Goal: Task Accomplishment & Management: Manage account settings

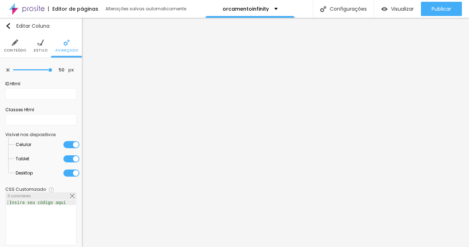
click at [14, 51] on span "Conteúdo" at bounding box center [15, 51] width 22 height 4
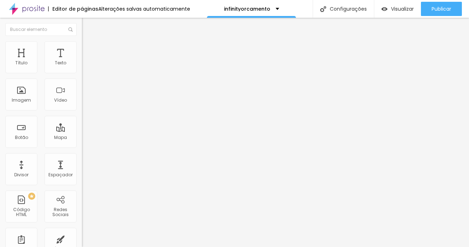
click at [87, 27] on img "button" at bounding box center [90, 26] width 6 height 6
click at [82, 41] on ul "Conteúdo Estilo Avançado" at bounding box center [123, 44] width 82 height 21
click at [82, 43] on img at bounding box center [85, 44] width 6 height 6
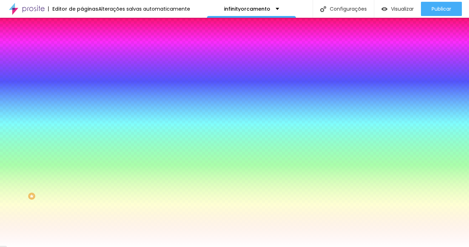
click at [82, 71] on input "#FFFFFF" at bounding box center [124, 71] width 85 height 7
paste input "E7DCD"
type input "#E7DCD"
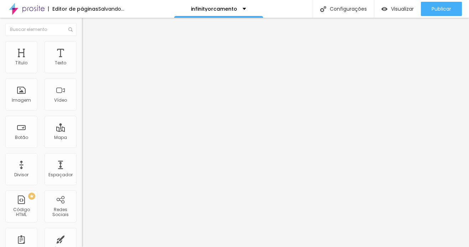
click at [82, 61] on span "Adicionar imagem" at bounding box center [105, 58] width 46 height 6
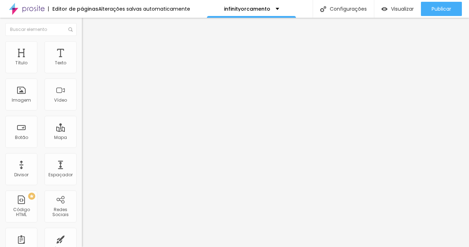
click at [82, 46] on img at bounding box center [85, 44] width 6 height 6
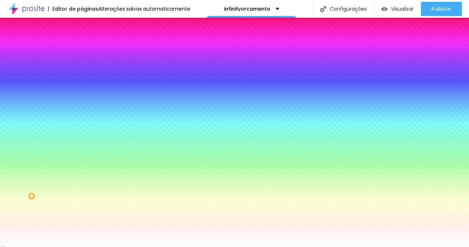
click at [82, 104] on input "#FFFFFF" at bounding box center [124, 100] width 85 height 7
paste input "E7DCD"
type input "#E7DCD"
click at [82, 108] on div "Efeitos de fundo" at bounding box center [123, 106] width 82 height 4
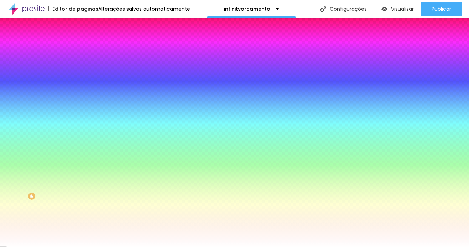
click at [85, 95] on icon "button" at bounding box center [87, 92] width 5 height 5
click at [82, 104] on input "#E7DCD" at bounding box center [124, 100] width 85 height 7
click at [85, 95] on icon "button" at bounding box center [87, 92] width 5 height 5
click at [142, 10] on div "Alterações salvas automaticamente" at bounding box center [144, 8] width 92 height 5
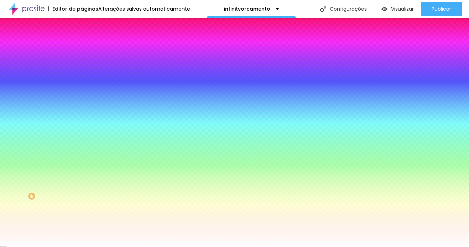
click at [137, 8] on div "Alterações salvas automaticamente" at bounding box center [144, 8] width 92 height 5
click at [78, 11] on div "Editor de páginas" at bounding box center [73, 8] width 50 height 5
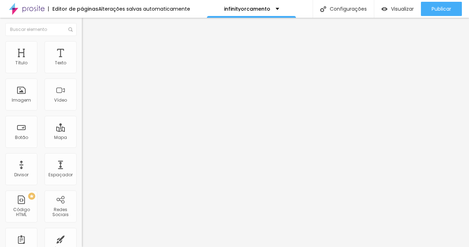
click at [82, 61] on span "Trocar imagem" at bounding box center [101, 58] width 39 height 6
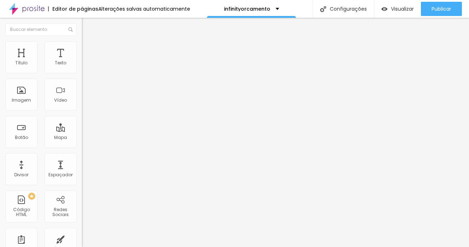
click at [82, 61] on span "Trocar imagem" at bounding box center [101, 58] width 39 height 6
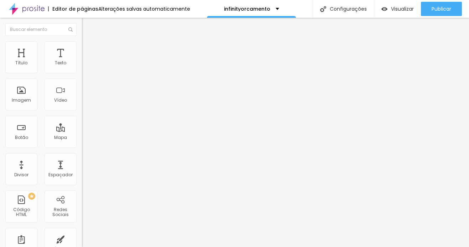
click at [82, 61] on span "Trocar imagem" at bounding box center [101, 58] width 39 height 6
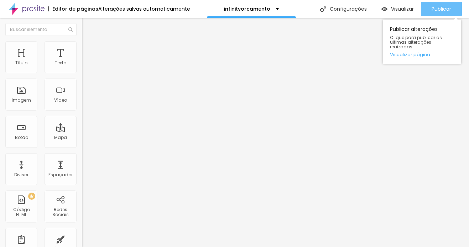
click at [434, 8] on span "Publicar" at bounding box center [441, 9] width 20 height 6
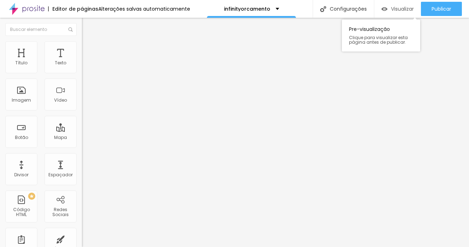
click at [392, 9] on span "Visualizar" at bounding box center [402, 9] width 23 height 6
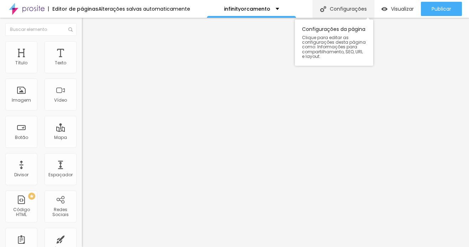
click at [333, 12] on div "Configurações" at bounding box center [343, 9] width 61 height 18
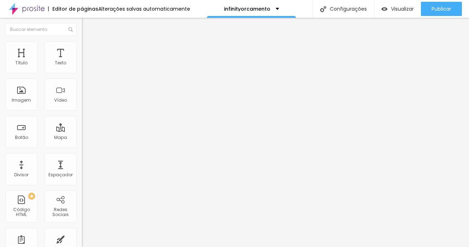
click at [82, 65] on span "Encaixotado" at bounding box center [96, 62] width 28 height 6
click at [82, 76] on span "Completo" at bounding box center [93, 73] width 22 height 6
click at [82, 47] on li "Estilo" at bounding box center [123, 44] width 82 height 7
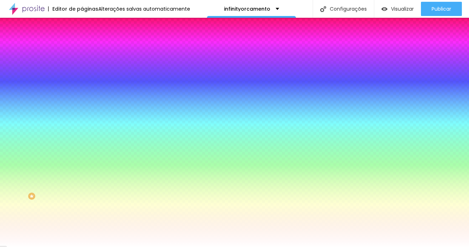
click at [82, 104] on input "#FFFFFF" at bounding box center [124, 100] width 85 height 7
paste input
paste input "E7DCD"
type input "#E7DCD"
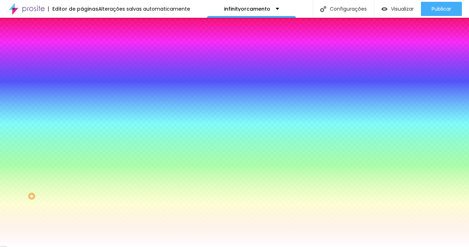
click at [85, 95] on icon "button" at bounding box center [87, 92] width 5 height 5
click at [82, 74] on span "Nenhum" at bounding box center [91, 71] width 19 height 6
click at [82, 85] on span "Parallax" at bounding box center [90, 82] width 17 height 6
click at [82, 89] on div "Cor de fundo" at bounding box center [123, 86] width 82 height 4
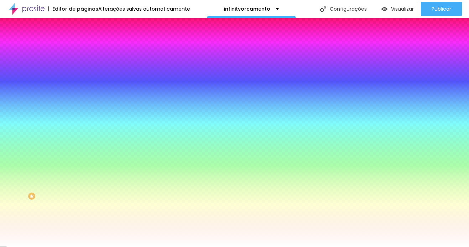
click at [85, 95] on icon "button" at bounding box center [87, 92] width 5 height 5
click at [82, 104] on div "#E7DCD" at bounding box center [123, 100] width 82 height 7
click at [82, 104] on input "#E7DCD" at bounding box center [124, 100] width 85 height 7
click at [85, 126] on icon "button" at bounding box center [87, 123] width 4 height 4
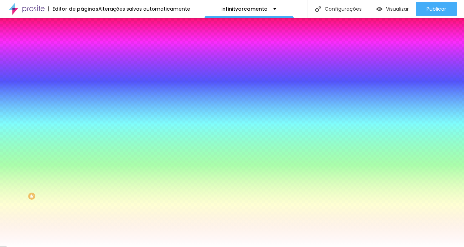
click at [25, 247] on div at bounding box center [232, 247] width 464 height 0
click at [82, 148] on button "button" at bounding box center [87, 143] width 10 height 7
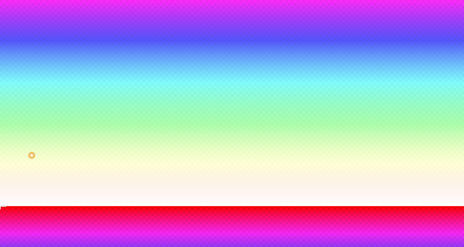
scroll to position [93, 0]
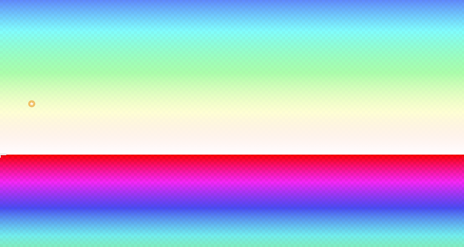
paste input "7DCD"
type input "#E7DCD"
click at [84, 163] on div "Onda Onda em camadas Rampa Rampa em camadas" at bounding box center [232, 212] width 464 height 98
click at [38, 155] on div at bounding box center [232, 155] width 464 height 0
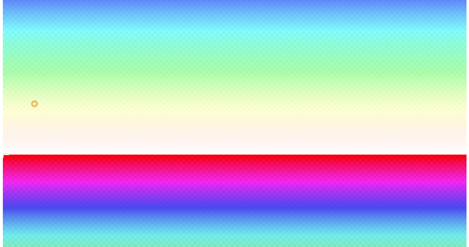
scroll to position [0, 0]
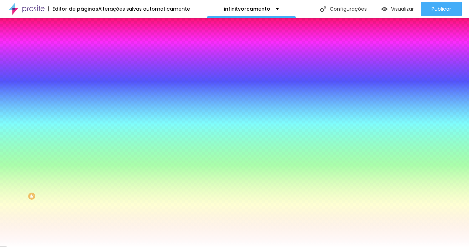
click at [82, 48] on img at bounding box center [85, 51] width 6 height 6
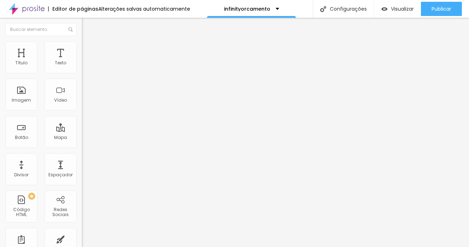
click at [82, 47] on li "Estilo" at bounding box center [123, 44] width 82 height 7
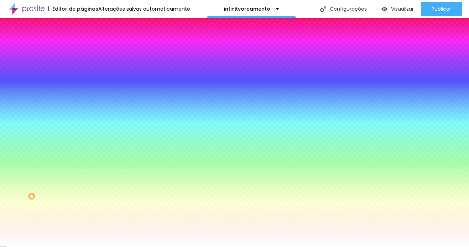
click at [82, 104] on input "#FFFFFF" at bounding box center [124, 100] width 85 height 7
paste input "E7DCD"
type input "#E7DCD"
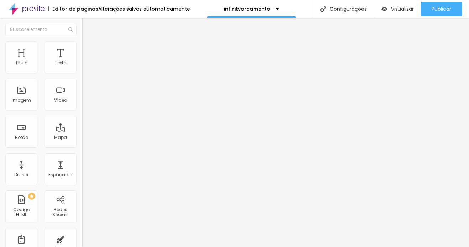
click at [82, 65] on div "Modo Completo Encaixotado Completo" at bounding box center [123, 66] width 82 height 20
click at [82, 65] on span "Completo" at bounding box center [93, 62] width 22 height 6
click at [82, 130] on div "Editar Seção Conteúdo Estilo Avançado Modo Completo Encaixotado Completo" at bounding box center [123, 133] width 82 height 230
click at [82, 45] on img at bounding box center [85, 44] width 6 height 6
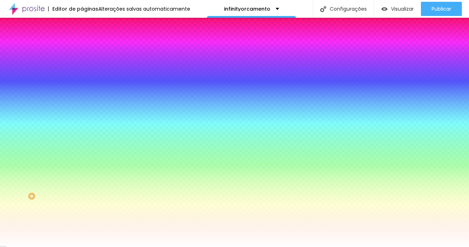
click at [82, 104] on input "#FFFFFF" at bounding box center [124, 100] width 85 height 7
paste input "E7DCD"
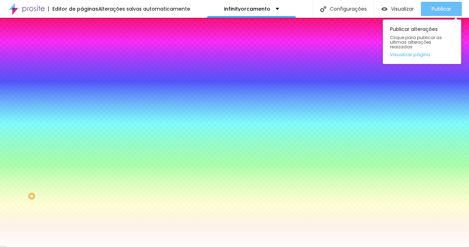
type input "#E7DCD"
click at [434, 9] on span "Publicar" at bounding box center [441, 9] width 20 height 6
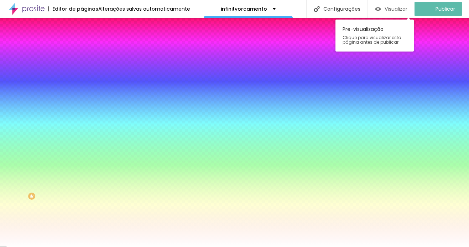
click at [404, 7] on span "Visualizar" at bounding box center [395, 9] width 23 height 6
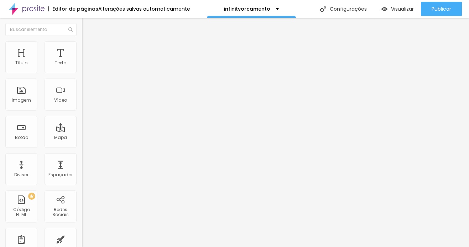
click at [82, 111] on span "Original" at bounding box center [90, 108] width 17 height 6
click at [88, 49] on span "Estilo" at bounding box center [93, 46] width 11 height 6
click at [82, 48] on li "Avançado" at bounding box center [123, 51] width 82 height 7
type input "17"
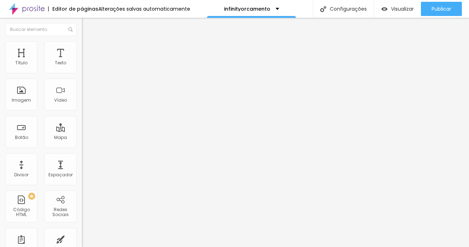
type input "19"
type input "23"
type input "27"
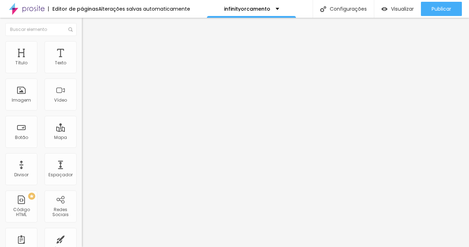
type input "27"
type input "35"
type input "38"
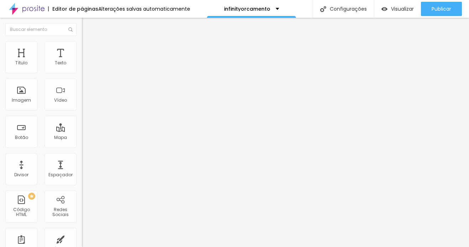
type input "42"
type input "44"
type input "46"
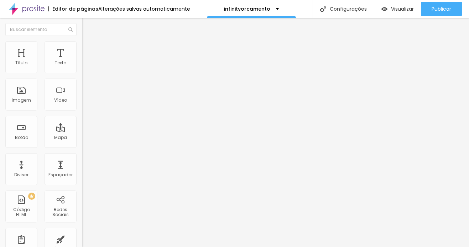
type input "46"
type input "47"
type input "48"
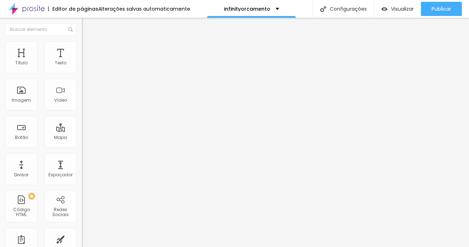
type input "50"
type input "51"
type input "53"
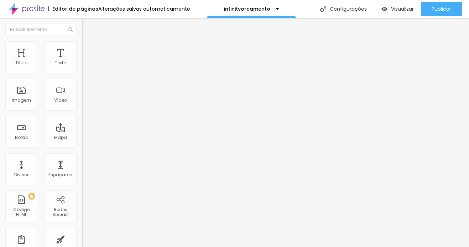
type input "53"
type input "54"
type input "55"
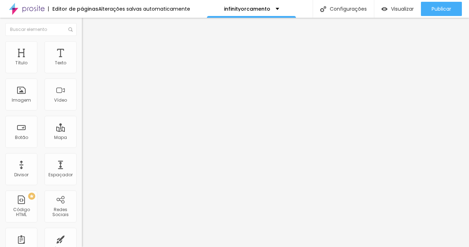
type input "56"
type input "55"
type input "51"
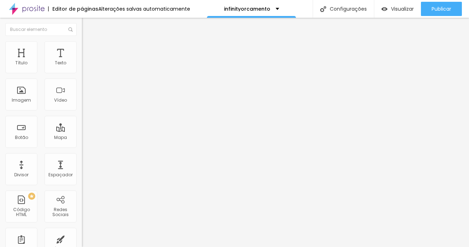
type input "51"
type input "43"
type input "24"
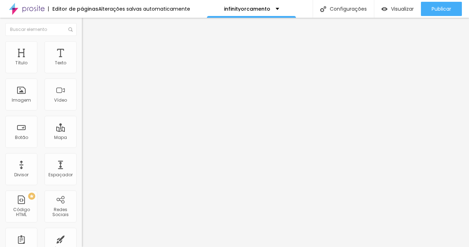
type input "0"
drag, startPoint x: 21, startPoint y: 71, endPoint x: -38, endPoint y: 78, distance: 59.5
click at [0, 78] on html "Editor de páginas Alterações [PERSON_NAME] automaticamente infinityorcamento Co…" at bounding box center [234, 123] width 469 height 247
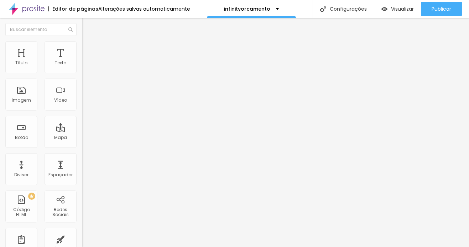
type input "9"
type input "6"
type input "2"
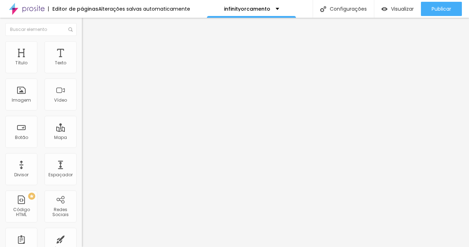
type input "2"
type input "0"
type input "4"
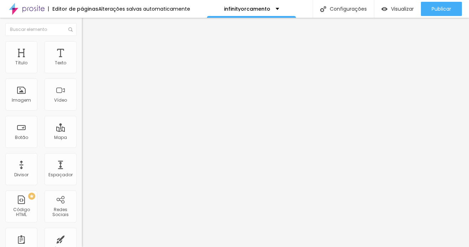
type input "21"
type input "36"
type input "48"
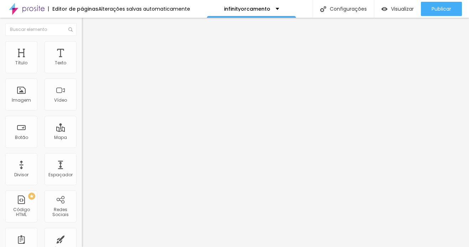
type input "48"
type input "57"
type input "70"
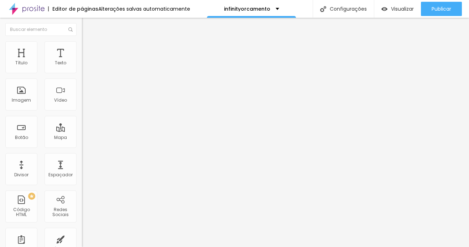
type input "73"
type input "76"
type input "78"
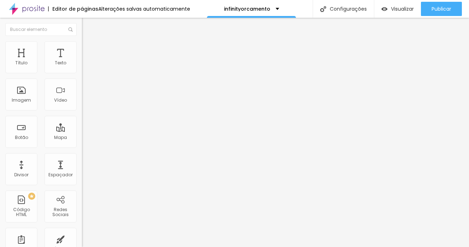
type input "78"
type input "79"
type input "80"
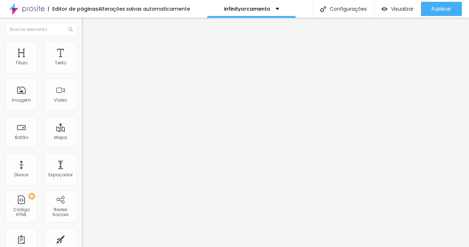
type input "81"
type input "82"
type input "83"
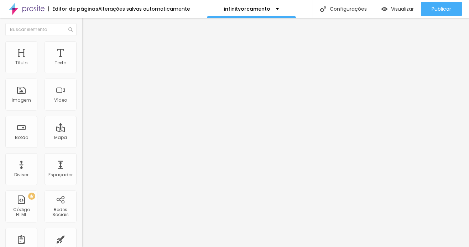
type input "83"
type input "82"
type input "81"
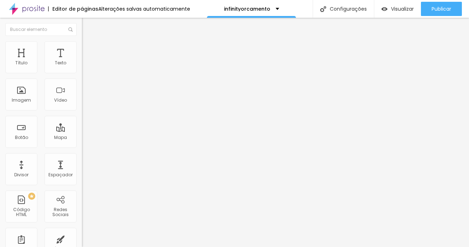
type input "80"
type input "77"
type input "67"
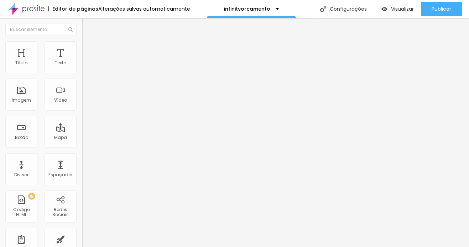
type input "67"
type input "61"
type input "53"
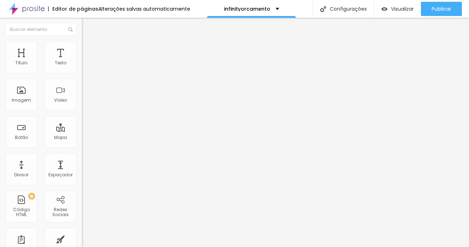
type input "45"
type input "38"
type input "27"
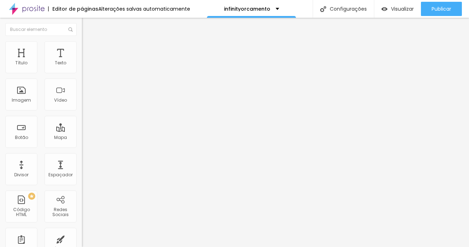
type input "27"
type input "24"
type input "23"
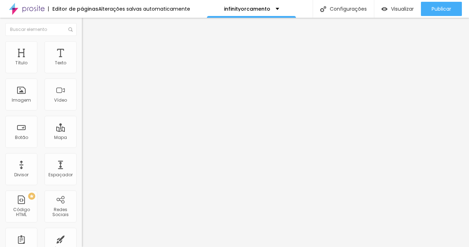
type input "22"
drag, startPoint x: 20, startPoint y: 84, endPoint x: 25, endPoint y: 91, distance: 8.4
type input "22"
click at [82, 239] on input "range" at bounding box center [105, 242] width 46 height 6
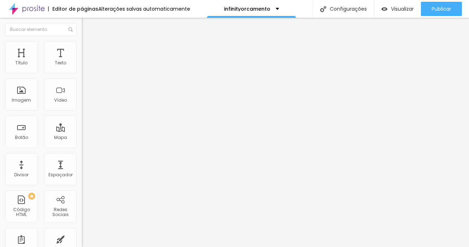
click at [82, 41] on img at bounding box center [85, 37] width 6 height 6
click at [82, 111] on span "Original" at bounding box center [90, 108] width 17 height 6
click at [87, 24] on img "button" at bounding box center [90, 26] width 6 height 6
click at [88, 50] on span "Avançado" at bounding box center [99, 53] width 23 height 6
click at [82, 47] on ul "Conteúdo Estilo Avançado" at bounding box center [123, 44] width 82 height 21
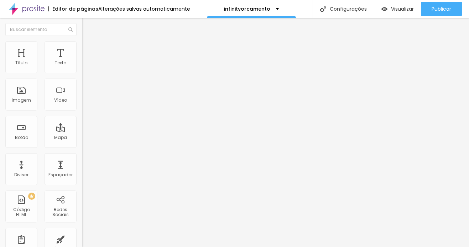
click at [82, 46] on img at bounding box center [85, 44] width 6 height 6
click at [82, 65] on span "Completo" at bounding box center [93, 62] width 22 height 6
click at [82, 45] on img at bounding box center [85, 44] width 6 height 6
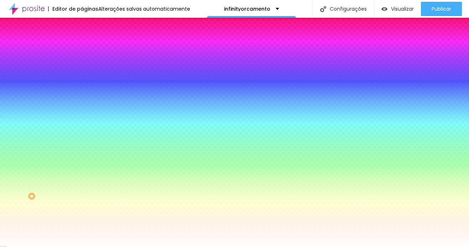
click at [82, 74] on span "Parallax" at bounding box center [90, 71] width 17 height 6
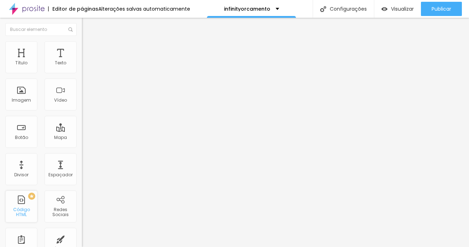
click at [18, 208] on div "PREMIUM Código HTML" at bounding box center [21, 207] width 32 height 32
click at [24, 98] on div "Imagem" at bounding box center [21, 100] width 19 height 5
click at [82, 42] on img at bounding box center [85, 44] width 6 height 6
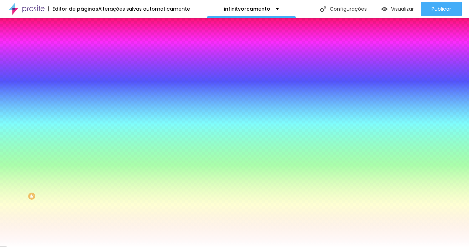
click at [82, 104] on input "#FFFFFF" at bounding box center [124, 100] width 85 height 7
click at [82, 89] on div "Cor de fundo" at bounding box center [123, 86] width 82 height 4
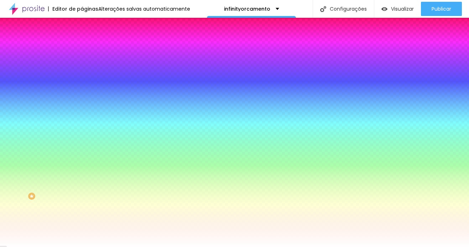
click at [82, 89] on div "Cor de fundo" at bounding box center [123, 86] width 82 height 4
click at [82, 69] on div "Efeito da Imagem" at bounding box center [123, 67] width 82 height 4
click at [82, 66] on span "Adicionar imagem" at bounding box center [105, 62] width 46 height 6
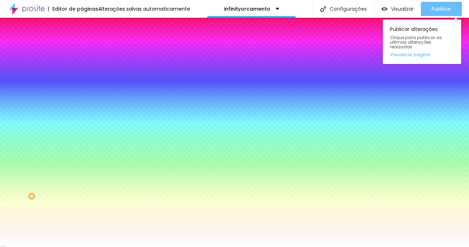
click at [437, 9] on span "Publicar" at bounding box center [441, 9] width 20 height 6
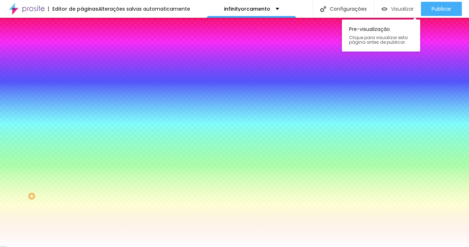
click at [393, 9] on span "Visualizar" at bounding box center [402, 9] width 23 height 6
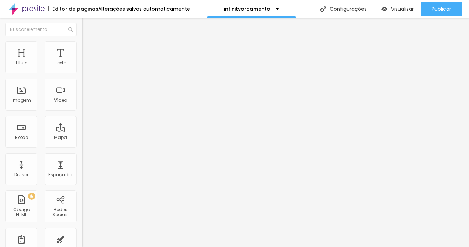
click at [82, 61] on span "Trocar imagem" at bounding box center [101, 58] width 39 height 6
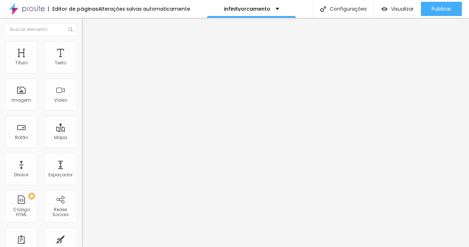
click at [82, 65] on span "Completo" at bounding box center [93, 62] width 22 height 6
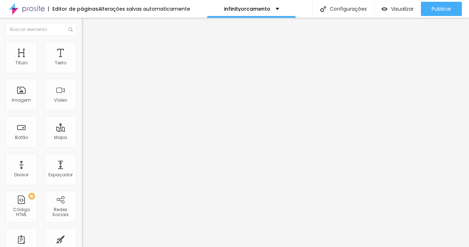
click at [88, 49] on span "Estilo" at bounding box center [93, 46] width 11 height 6
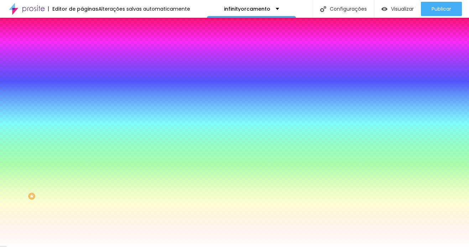
click at [121, 64] on img at bounding box center [123, 62] width 4 height 4
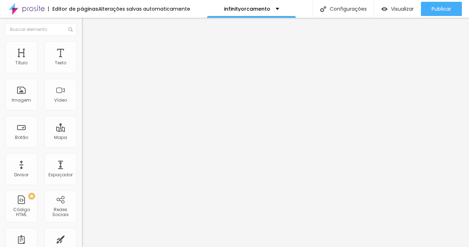
click at [82, 61] on span "Trocar imagem" at bounding box center [101, 58] width 39 height 6
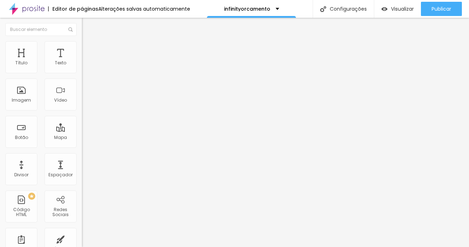
click at [82, 61] on span "Trocar imagem" at bounding box center [101, 58] width 39 height 6
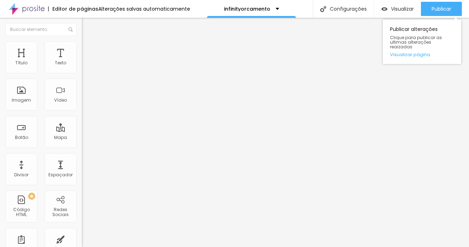
click at [443, 0] on div "Publicar Publicar alterações Clique para publicar as ultimas alterações reaizad…" at bounding box center [441, 9] width 41 height 18
click at [439, 7] on span "Publicar" at bounding box center [441, 9] width 20 height 6
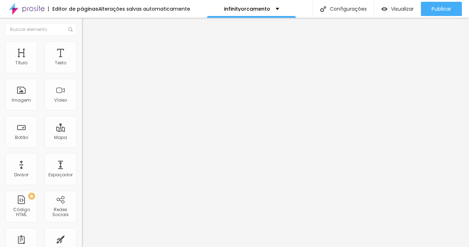
click at [82, 73] on div "Modo Completo Encaixotado Completo" at bounding box center [123, 66] width 82 height 20
click at [82, 65] on span "Completo" at bounding box center [93, 62] width 22 height 6
click at [82, 45] on li "Estilo" at bounding box center [123, 44] width 82 height 7
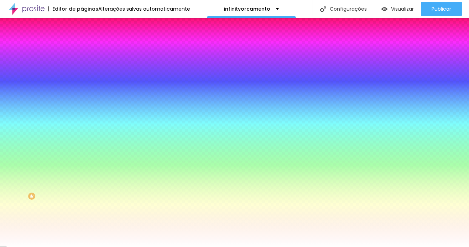
click at [82, 74] on span "Parallax" at bounding box center [90, 71] width 17 height 6
click at [82, 78] on div "Nenhum" at bounding box center [123, 75] width 82 height 4
click at [85, 125] on icon "button" at bounding box center [86, 123] width 3 height 3
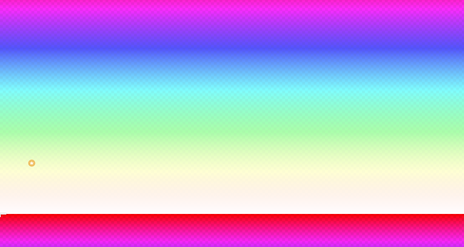
scroll to position [75, 0]
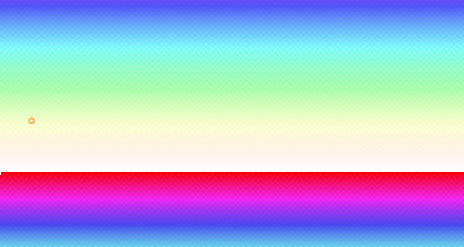
radio input "false"
radio input "true"
click at [46, 172] on div at bounding box center [232, 172] width 464 height 0
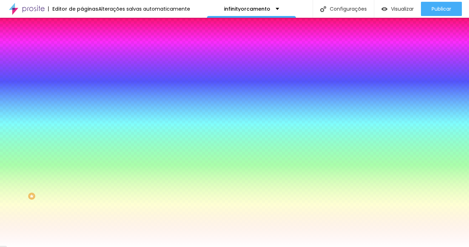
click at [82, 148] on button "button" at bounding box center [87, 143] width 10 height 7
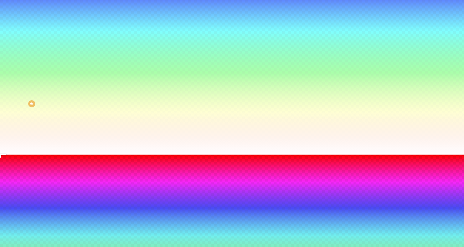
click at [168, 155] on div at bounding box center [232, 155] width 464 height 0
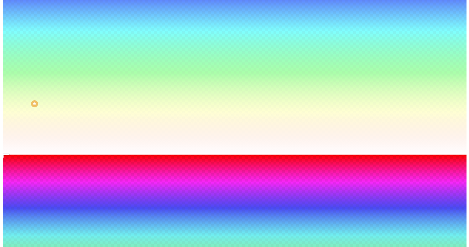
scroll to position [0, 0]
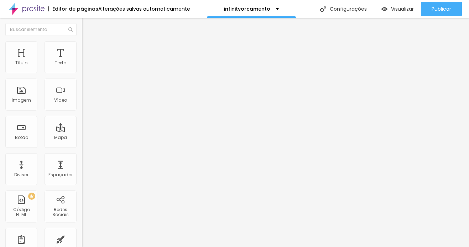
click at [82, 61] on span "Trocar imagem" at bounding box center [101, 58] width 39 height 6
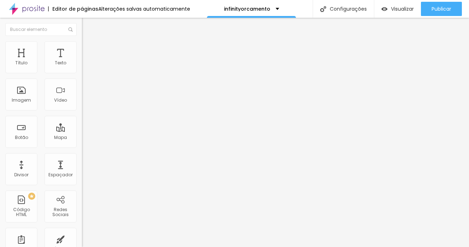
click at [82, 61] on span "Trocar imagem" at bounding box center [101, 58] width 39 height 6
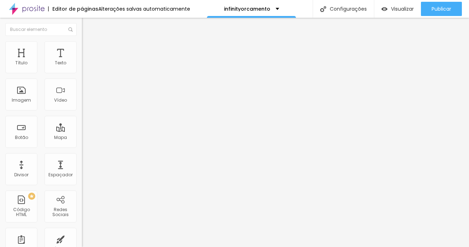
click at [82, 61] on span "Trocar imagem" at bounding box center [101, 58] width 39 height 6
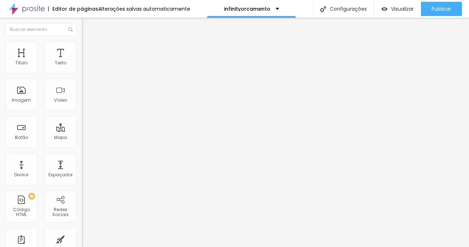
click at [82, 61] on span "Trocar imagem" at bounding box center [101, 58] width 39 height 6
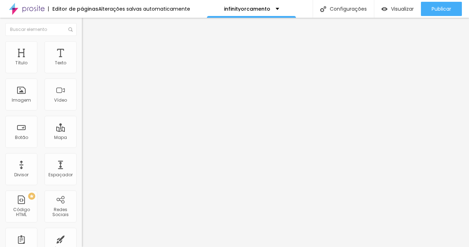
click at [82, 61] on span "Trocar imagem" at bounding box center [101, 58] width 39 height 6
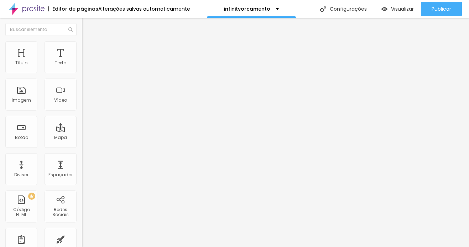
click at [82, 61] on span "Trocar imagem" at bounding box center [101, 58] width 39 height 6
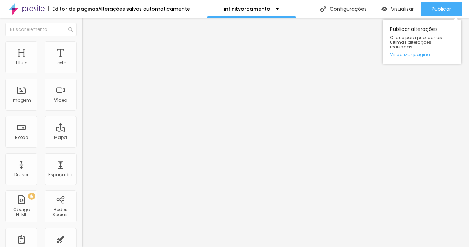
click at [440, 17] on div "Publicar alterações Clique para publicar as ultimas alterações reaizadas Visual…" at bounding box center [422, 40] width 78 height 48
click at [441, 7] on span "Publicar" at bounding box center [441, 9] width 20 height 6
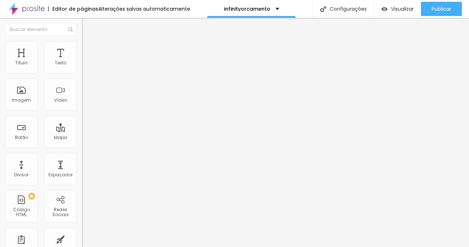
click at [82, 48] on img at bounding box center [85, 51] width 6 height 6
type input "7"
type input "9"
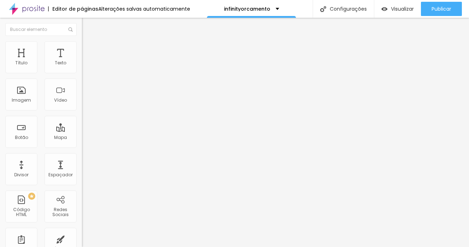
type input "15"
type input "22"
type input "29"
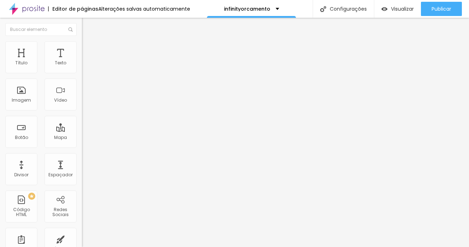
type input "29"
type input "41"
type input "46"
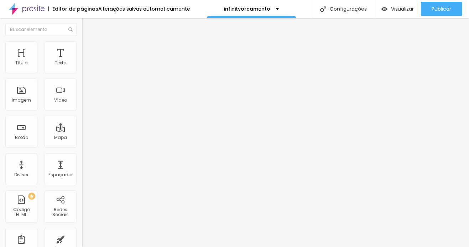
type input "51"
type input "55"
type input "57"
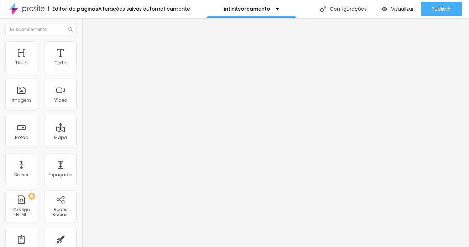
type input "57"
type input "59"
type input "60"
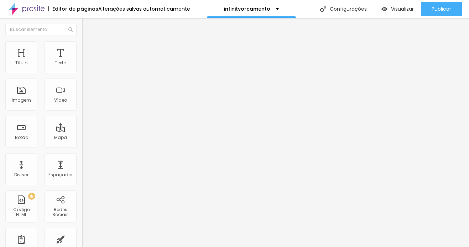
type input "59"
type input "57"
type input "56"
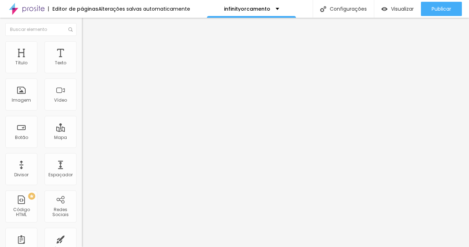
type input "56"
type input "53"
type input "51"
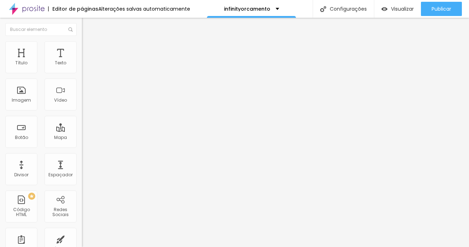
type input "46"
type input "44"
type input "39"
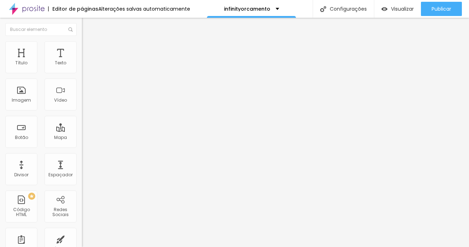
type input "39"
type input "35"
type input "31"
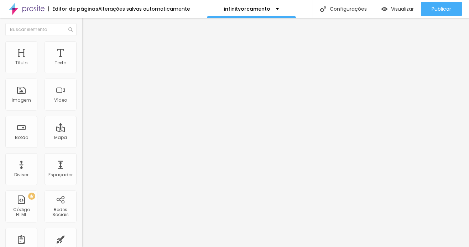
type input "28"
type input "25"
type input "22"
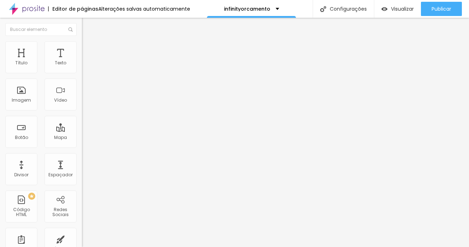
type input "22"
type input "19"
type input "17"
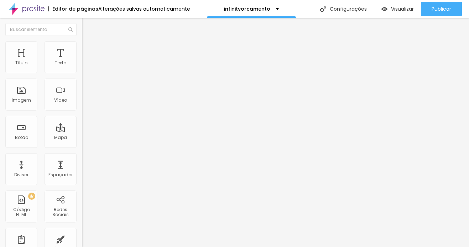
type input "15"
type input "14"
type input "12"
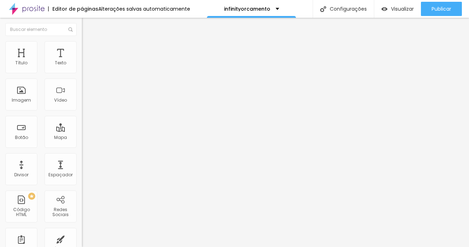
type input "12"
type input "11"
type input "10"
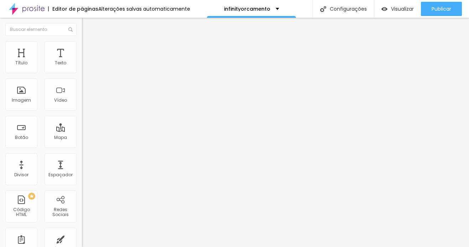
type input "9"
type input "10"
type input "11"
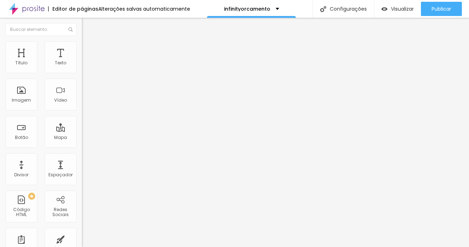
type input "11"
type input "12"
type input "13"
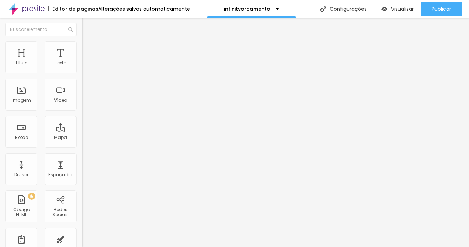
type input "14"
type input "15"
type input "16"
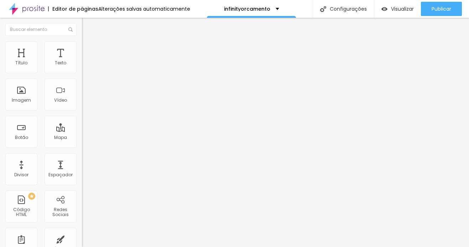
type input "16"
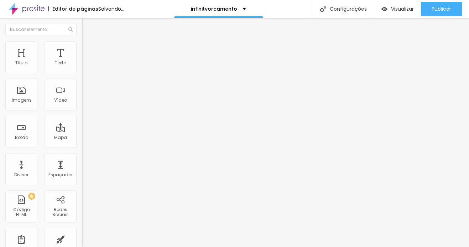
type input "16"
click at [82, 138] on input "range" at bounding box center [105, 141] width 46 height 6
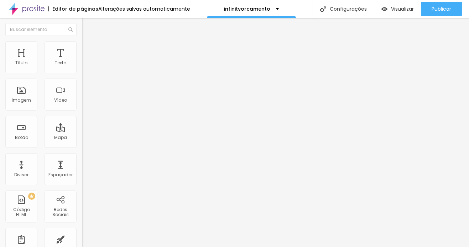
type input "11"
type input "13"
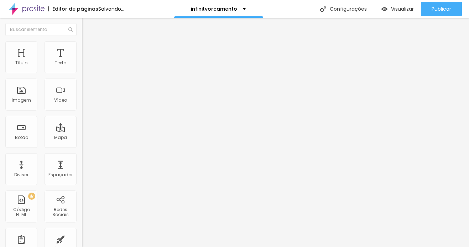
click at [82, 239] on input "range" at bounding box center [105, 242] width 46 height 6
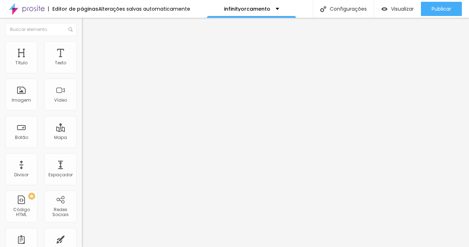
scroll to position [21, 0]
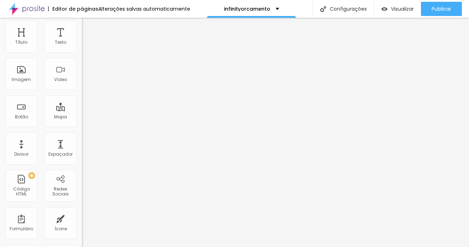
click at [82, 20] on img at bounding box center [85, 17] width 6 height 6
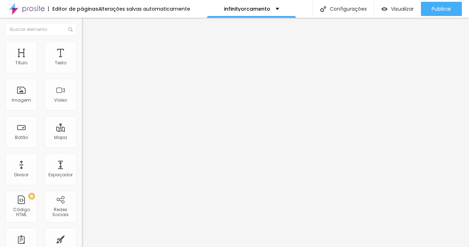
click at [88, 49] on span "Estilo" at bounding box center [93, 46] width 11 height 6
drag, startPoint x: 16, startPoint y: 89, endPoint x: 64, endPoint y: 97, distance: 48.8
click at [82, 97] on div "Tamanho 100 px % 200 Borda arredondada Sombra DESATIVADO Voltar ao padrão" at bounding box center [123, 127] width 82 height 143
drag, startPoint x: 59, startPoint y: 90, endPoint x: -5, endPoint y: 80, distance: 65.0
click at [82, 156] on input "range" at bounding box center [105, 159] width 46 height 6
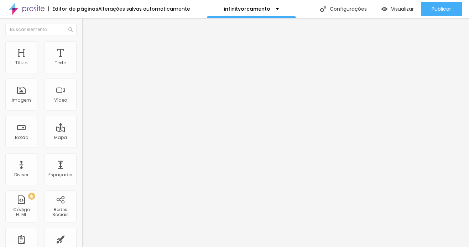
click at [88, 50] on span "Avançado" at bounding box center [99, 53] width 23 height 6
drag, startPoint x: 22, startPoint y: 70, endPoint x: 90, endPoint y: 73, distance: 68.1
click at [90, 138] on input "range" at bounding box center [105, 141] width 46 height 6
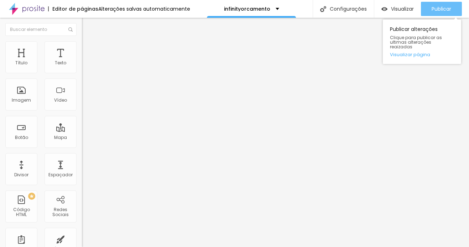
click at [444, 7] on span "Publicar" at bounding box center [441, 9] width 20 height 6
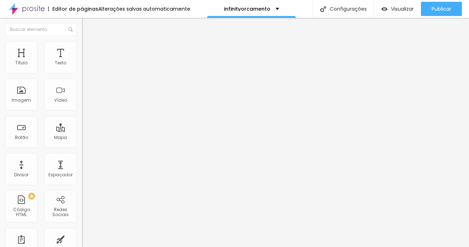
click at [82, 111] on span "Original" at bounding box center [90, 108] width 17 height 6
click at [82, 47] on li "Estilo" at bounding box center [123, 44] width 82 height 7
click at [82, 48] on li "Avançado" at bounding box center [123, 51] width 82 height 7
click at [82, 65] on span "Completo" at bounding box center [93, 62] width 22 height 6
click at [82, 69] on span "Encaixotado" at bounding box center [96, 66] width 28 height 6
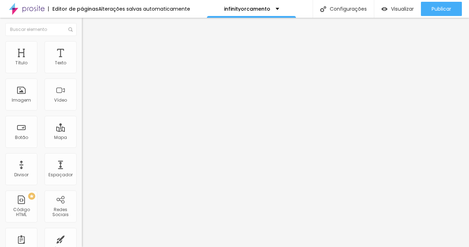
click at [82, 44] on img at bounding box center [85, 44] width 6 height 6
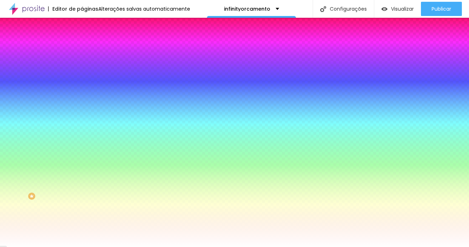
click at [82, 74] on span "Nenhum" at bounding box center [91, 71] width 19 height 6
click at [82, 85] on span "Parallax" at bounding box center [90, 82] width 17 height 6
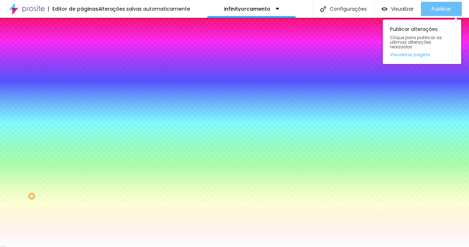
click at [433, 6] on span "Publicar" at bounding box center [441, 9] width 20 height 6
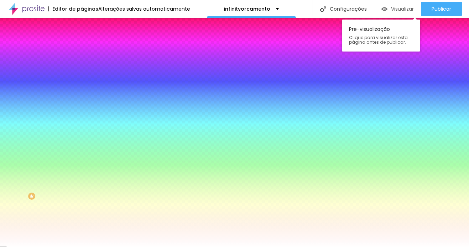
click at [403, 6] on span "Visualizar" at bounding box center [402, 9] width 23 height 6
